Goal: Task Accomplishment & Management: Manage account settings

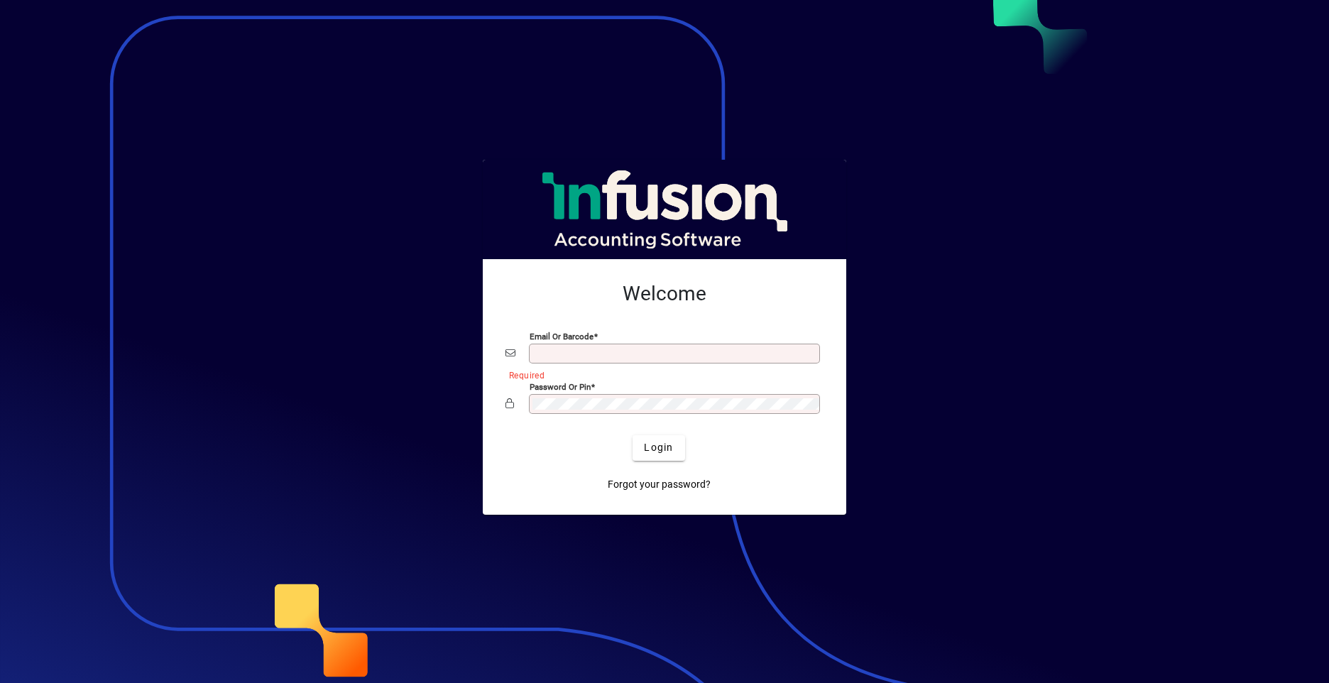
type input "**********"
click at [118, 463] on div at bounding box center [664, 341] width 1329 height 683
